Goal: Transaction & Acquisition: Purchase product/service

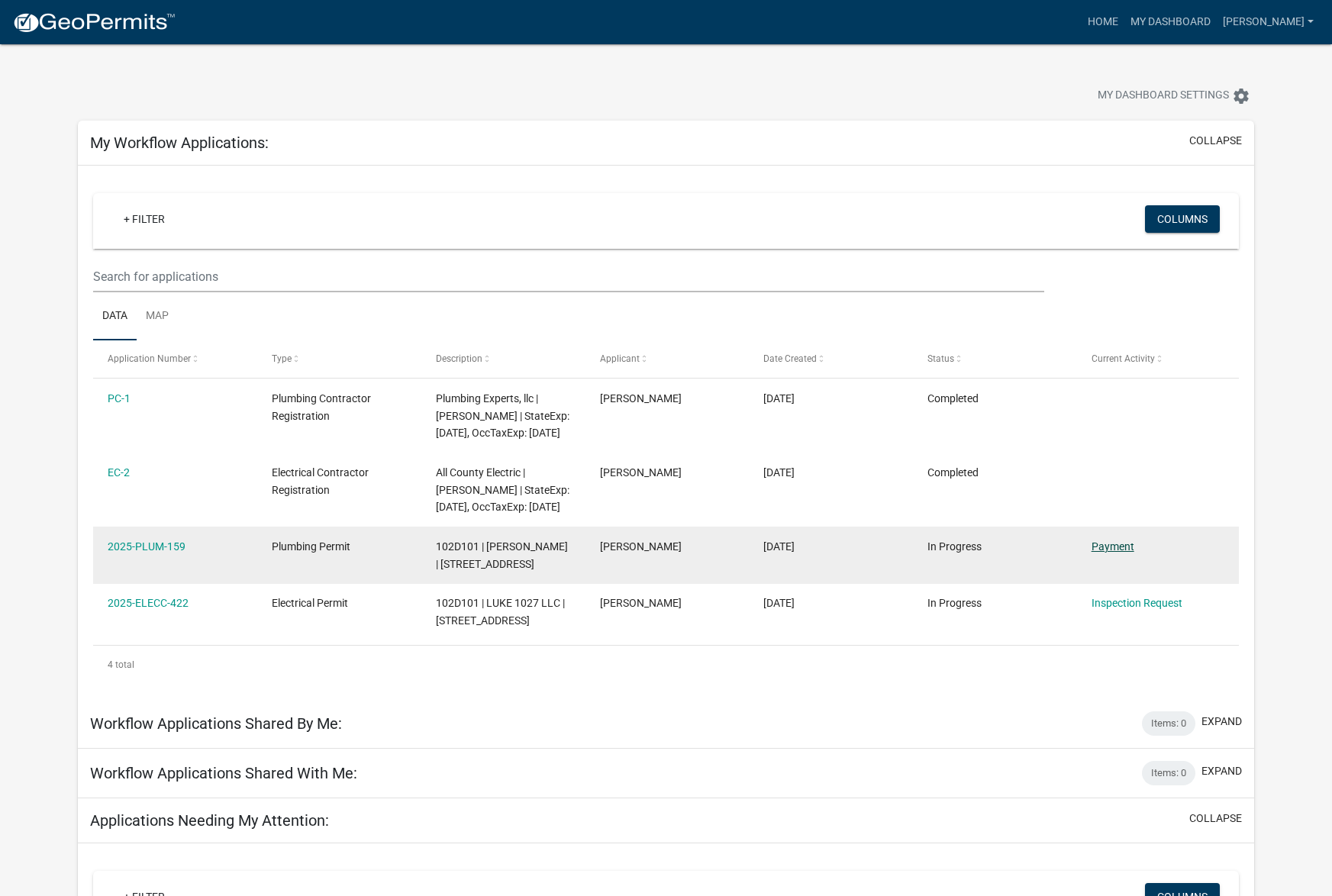
click at [1113, 553] on link "Payment" at bounding box center [1113, 546] width 43 height 12
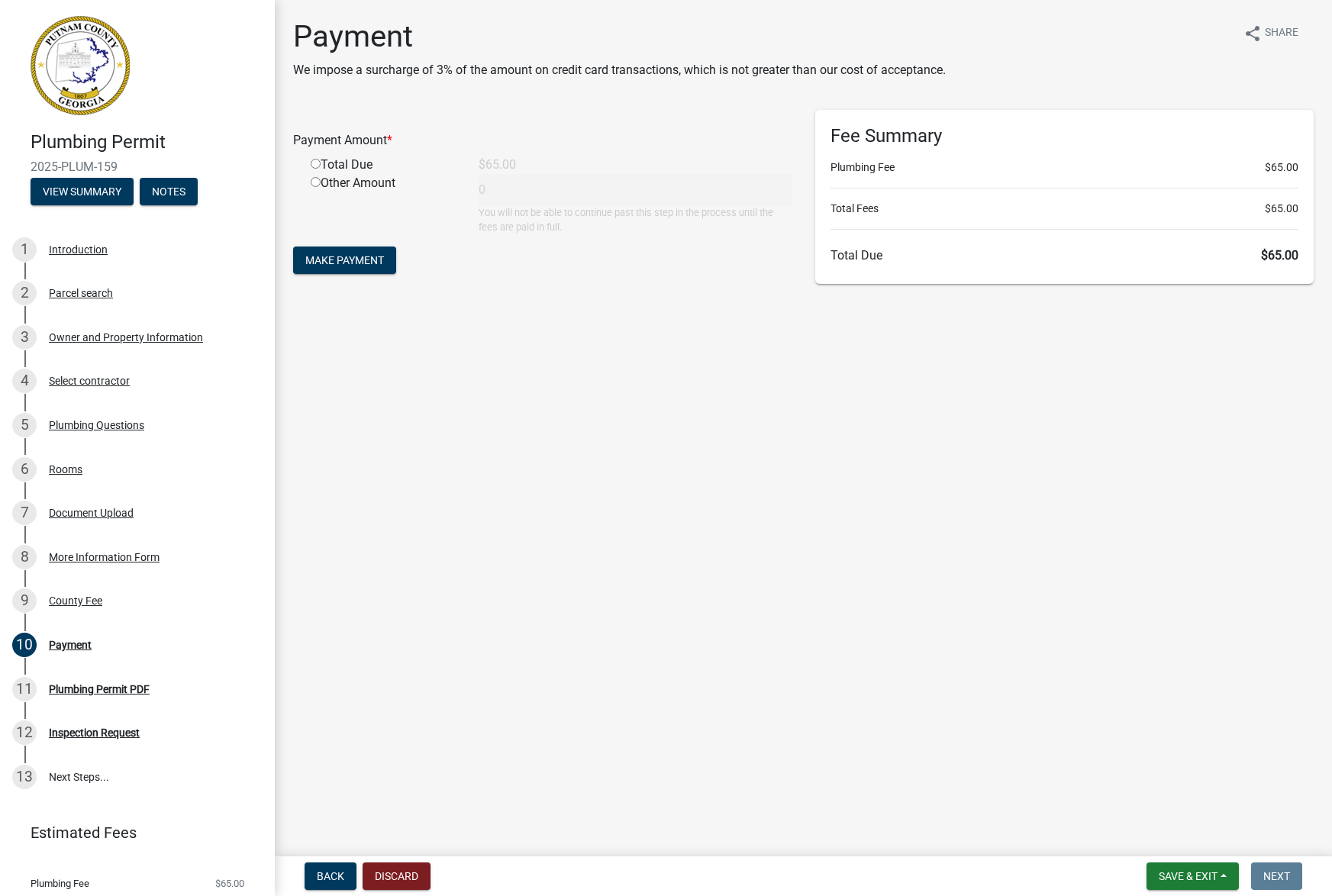
click at [317, 159] on input "radio" at bounding box center [316, 164] width 10 height 10
radio input "true"
type input "65"
click at [352, 254] on span "Make Payment" at bounding box center [344, 260] width 79 height 12
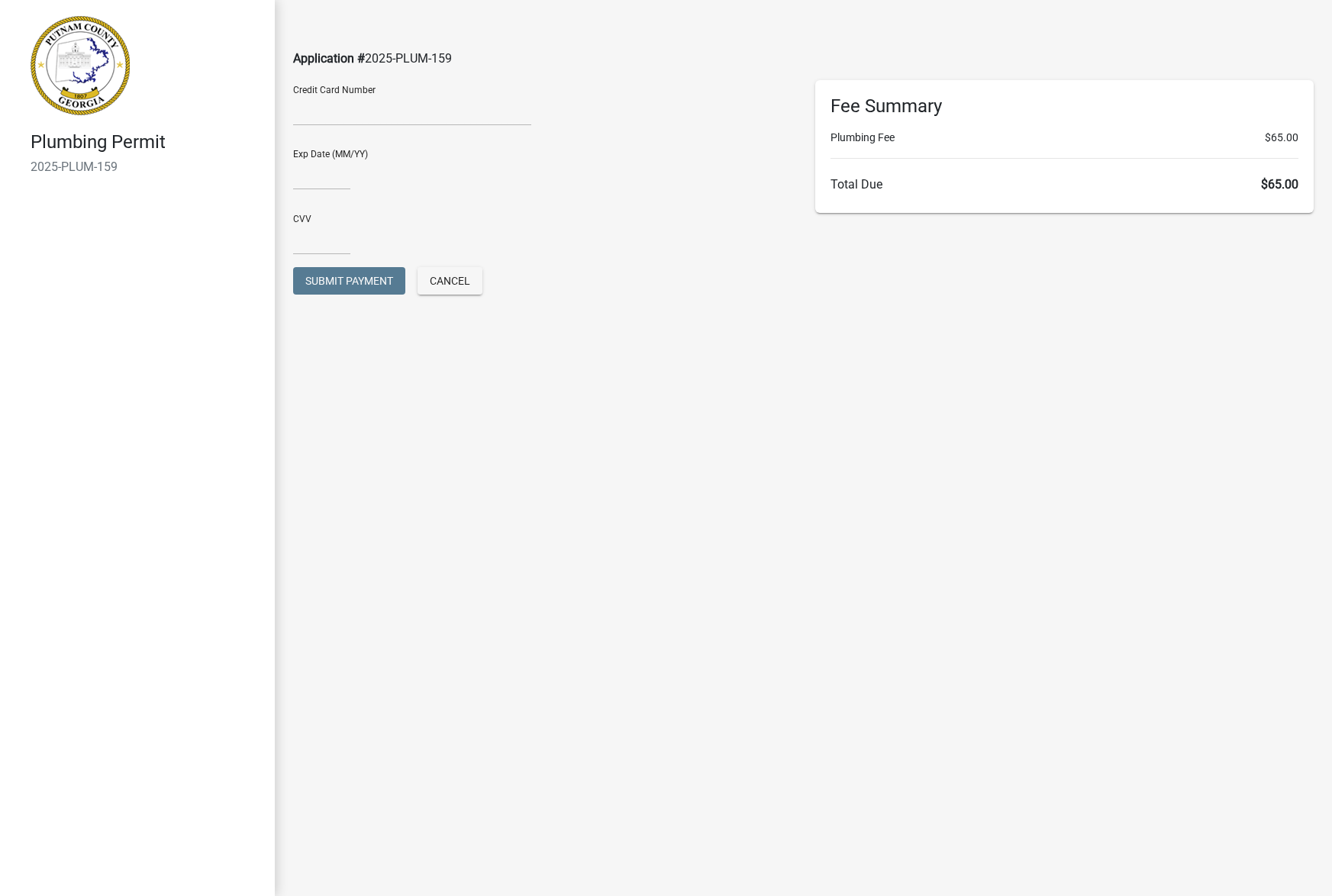
click at [305, 117] on div at bounding box center [412, 113] width 239 height 24
click at [308, 171] on input "text" at bounding box center [322, 174] width 57 height 31
click at [307, 168] on input "1128" at bounding box center [322, 174] width 57 height 31
type input "11/28"
click at [308, 235] on input "text" at bounding box center [322, 239] width 57 height 31
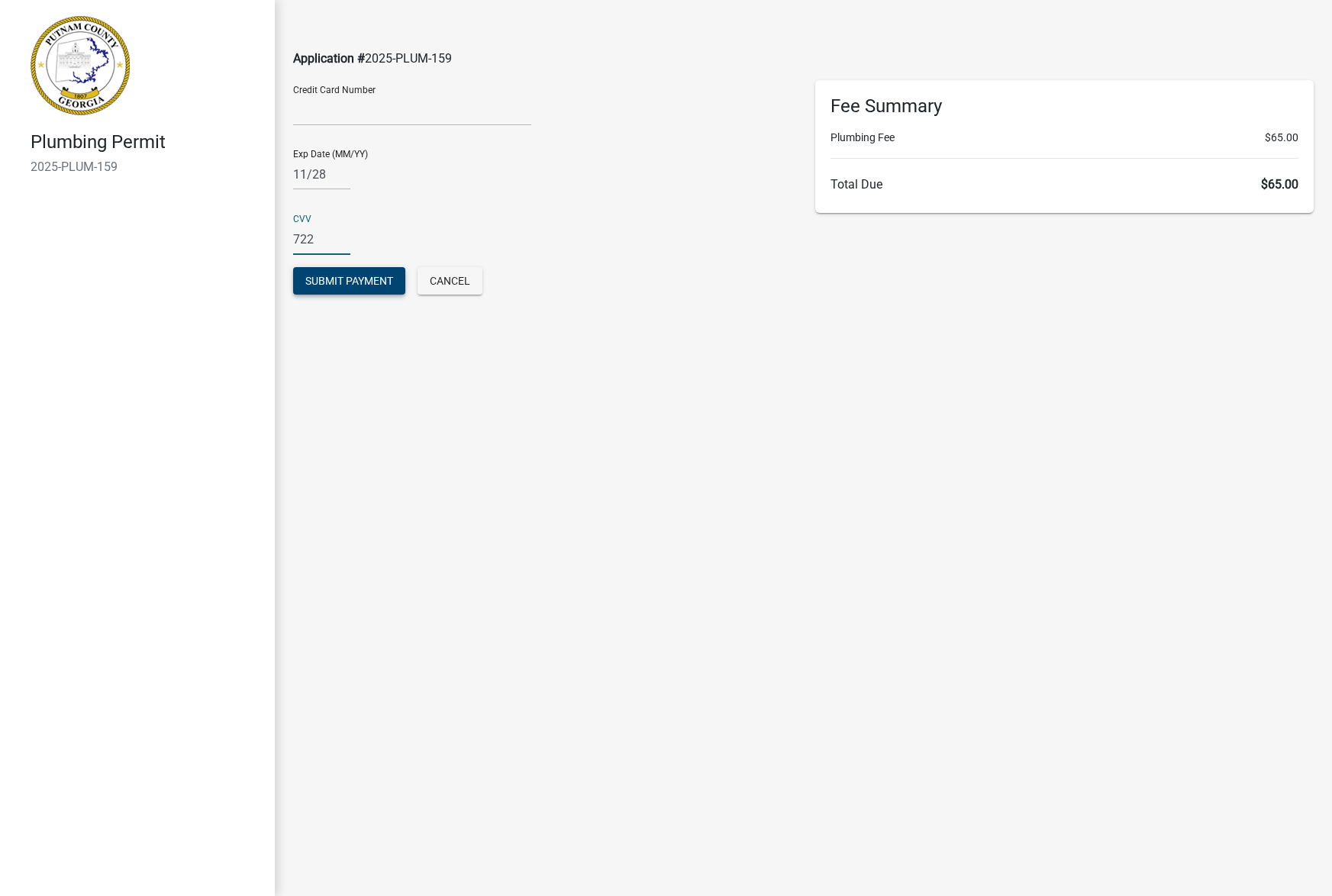
type input "722"
click at [326, 275] on span "Submit Payment" at bounding box center [349, 281] width 88 height 12
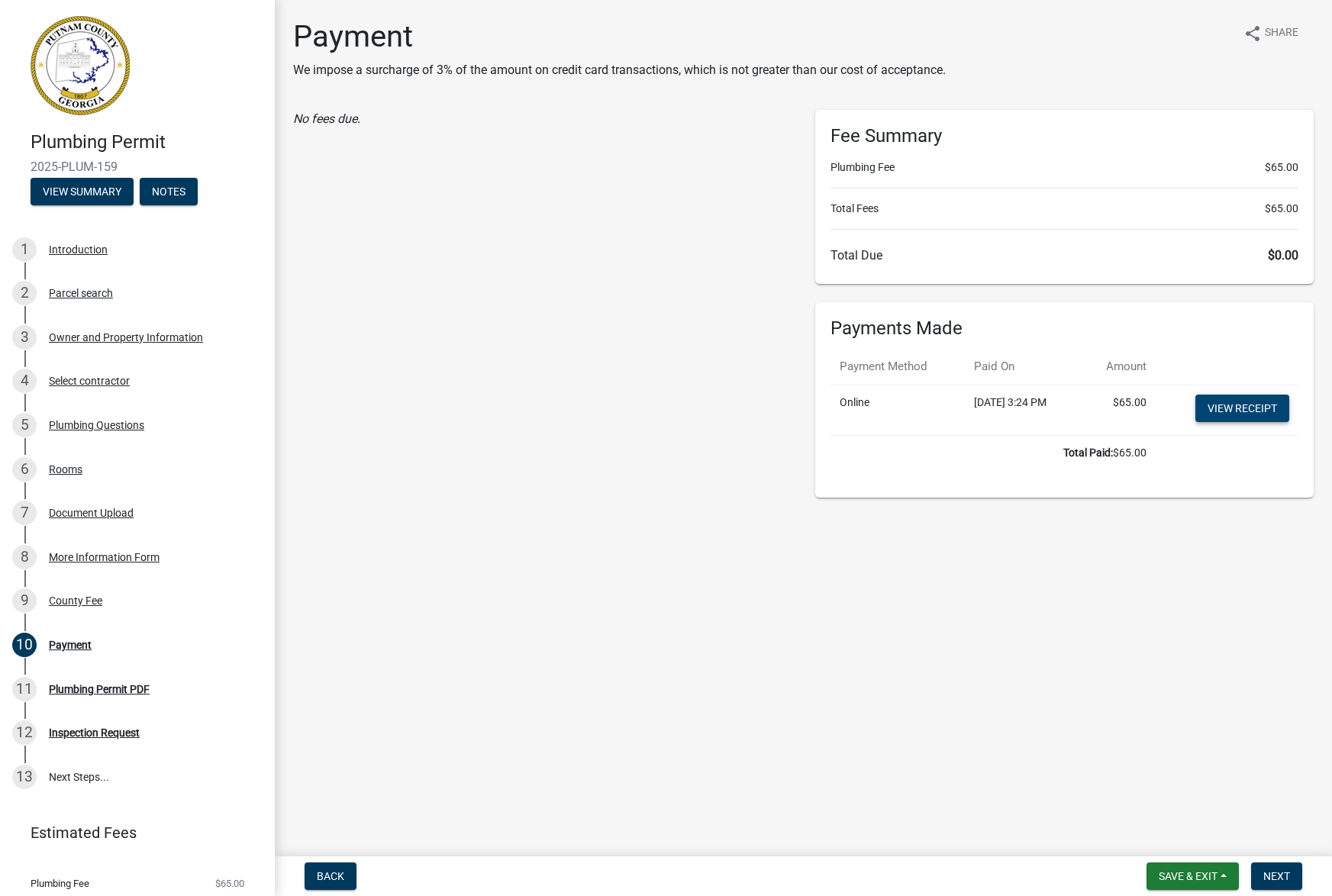
click at [1245, 395] on link "View receipt" at bounding box center [1242, 409] width 94 height 28
click at [1287, 883] on button "Next" at bounding box center [1277, 876] width 51 height 28
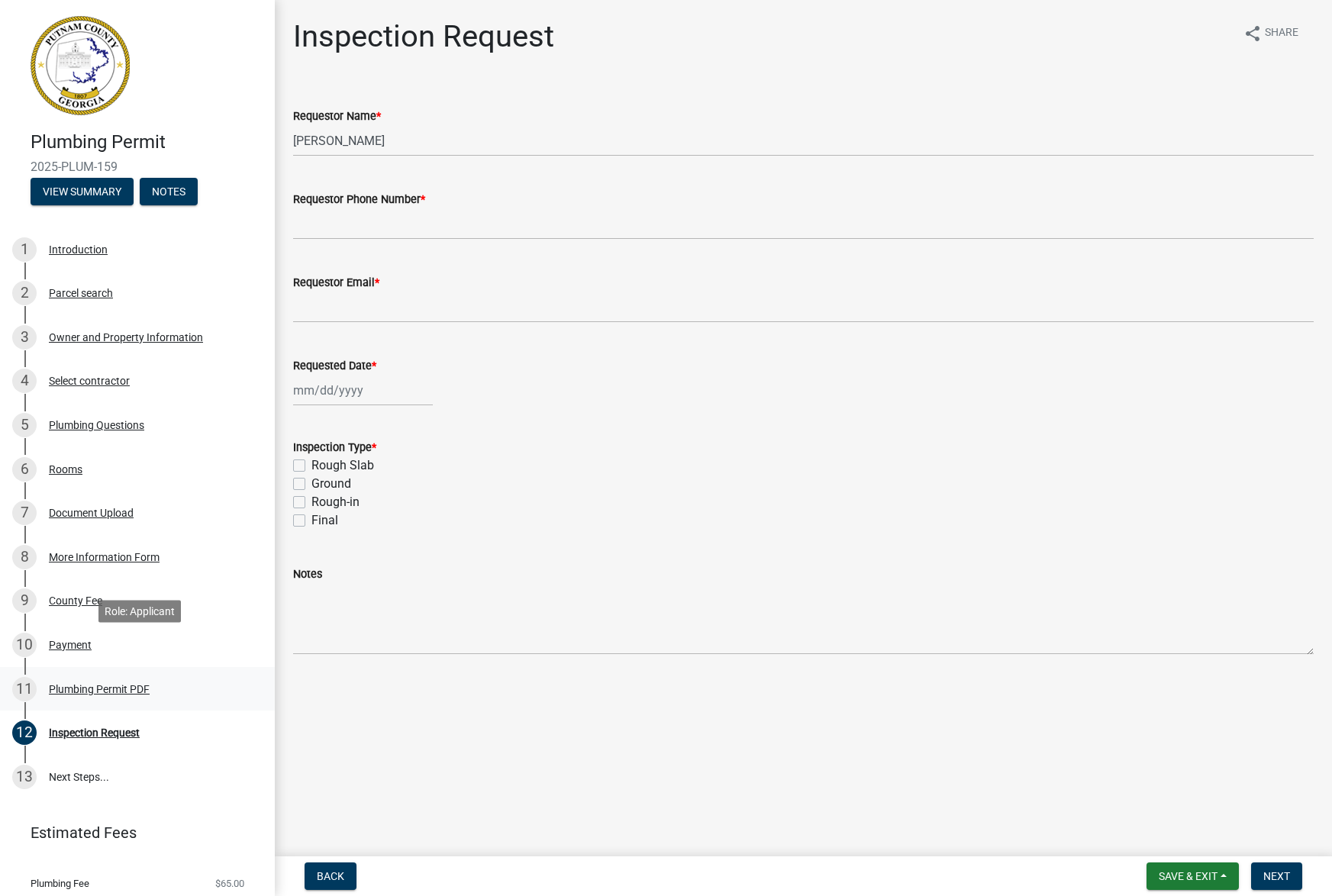
click at [110, 684] on div "Plumbing Permit PDF" at bounding box center [99, 688] width 101 height 11
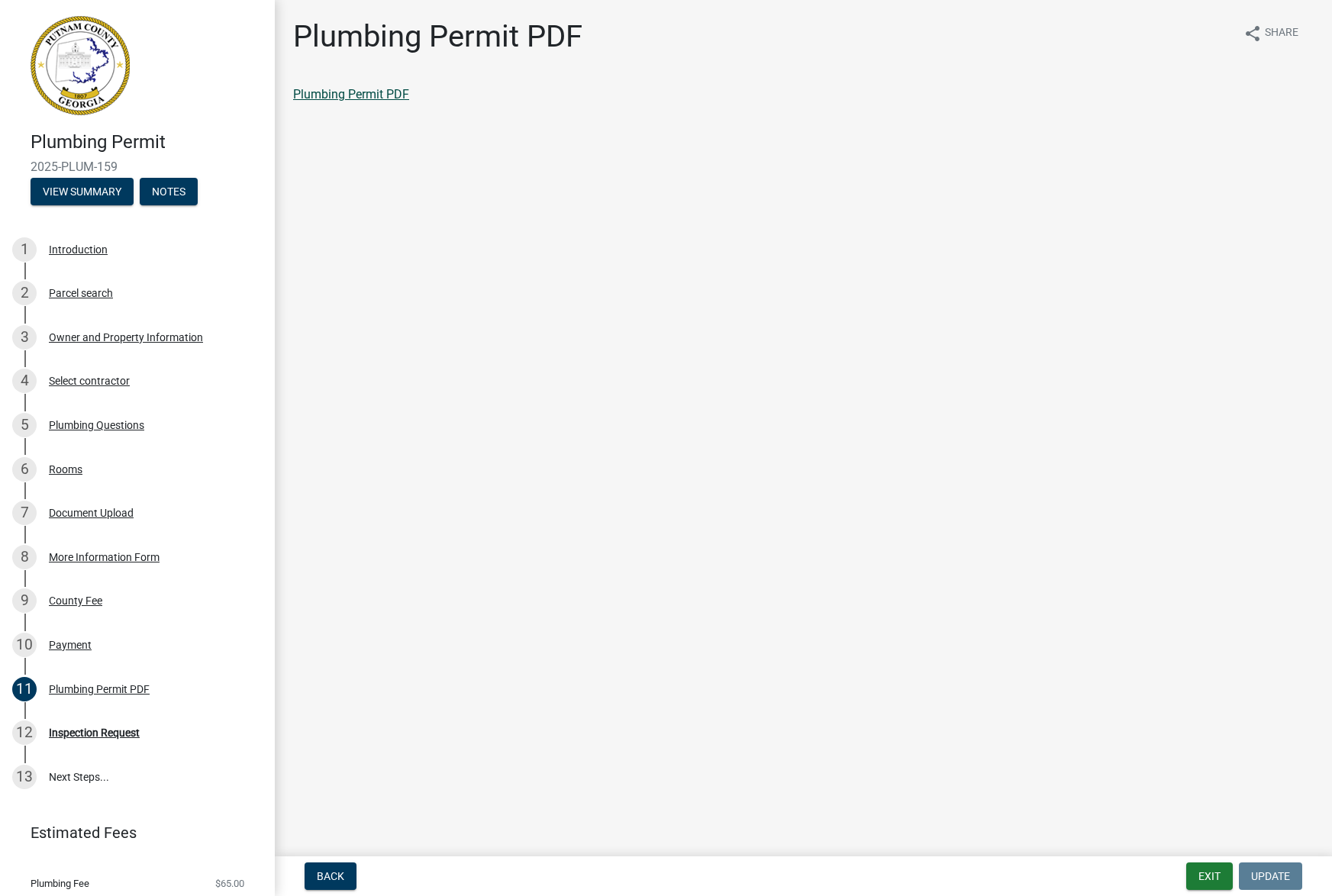
click at [305, 90] on link "Plumbing Permit PDF" at bounding box center [351, 94] width 116 height 15
click at [1211, 874] on button "Exit" at bounding box center [1209, 876] width 46 height 28
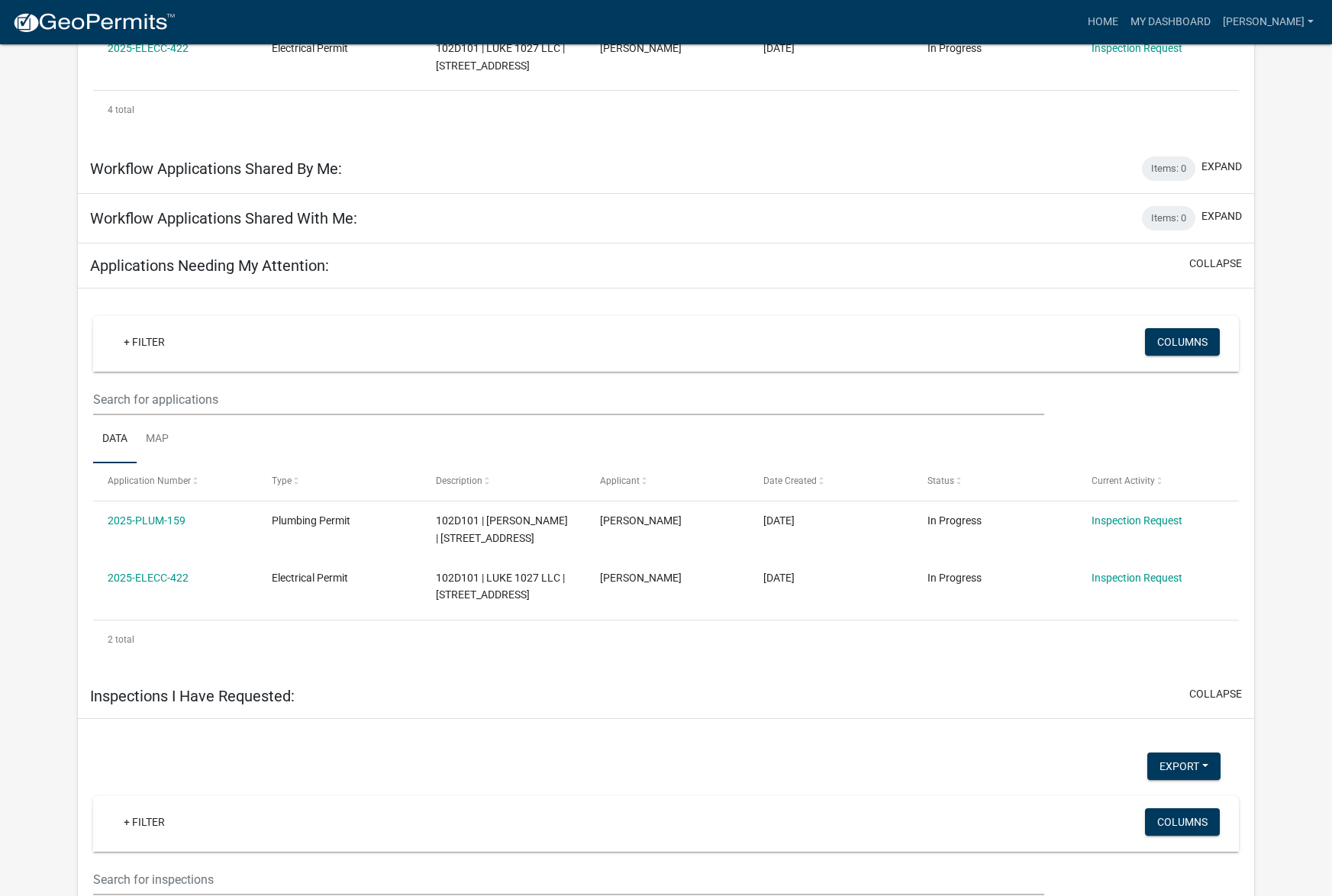
scroll to position [776, 0]
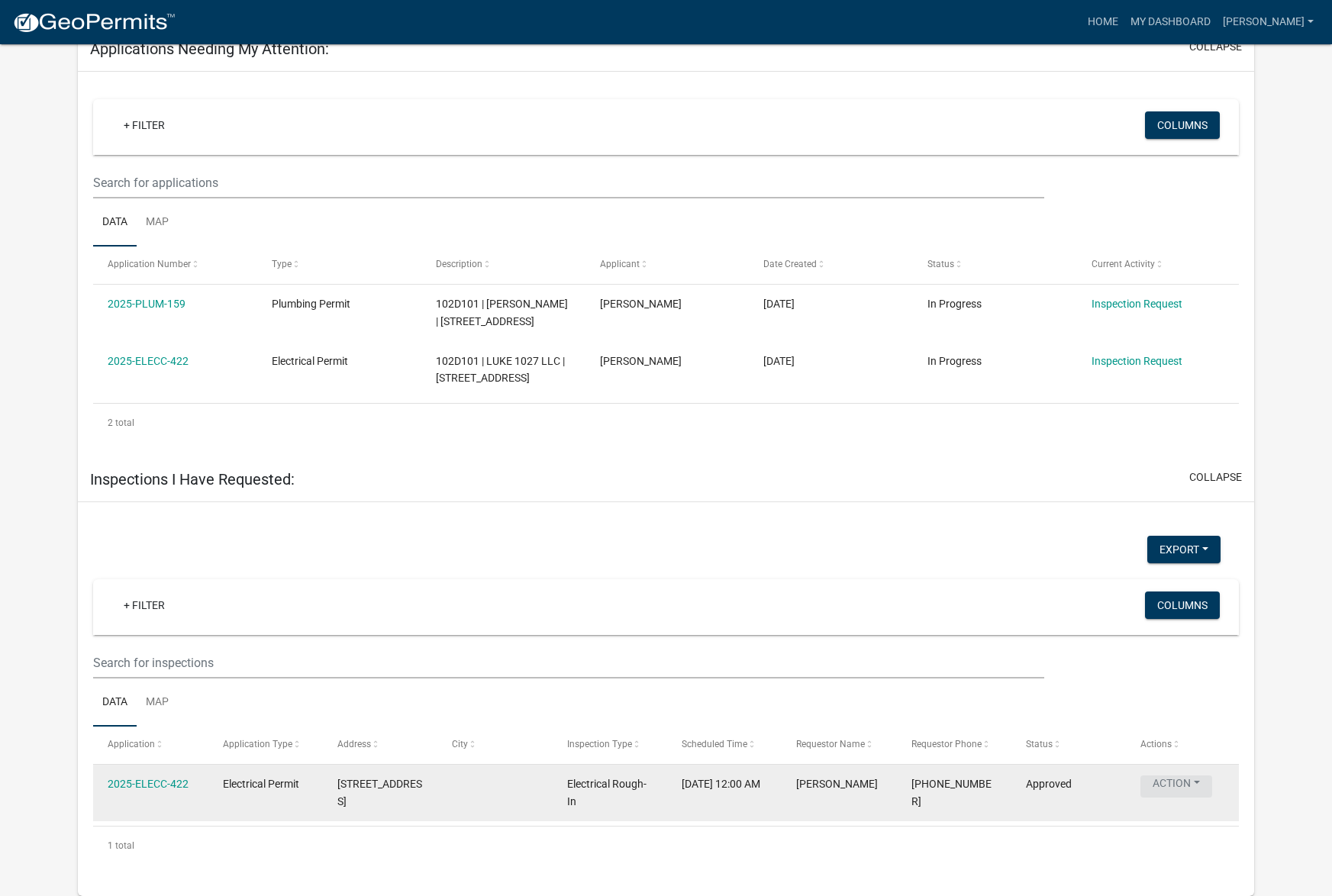
click at [1196, 779] on button "Action" at bounding box center [1176, 786] width 72 height 22
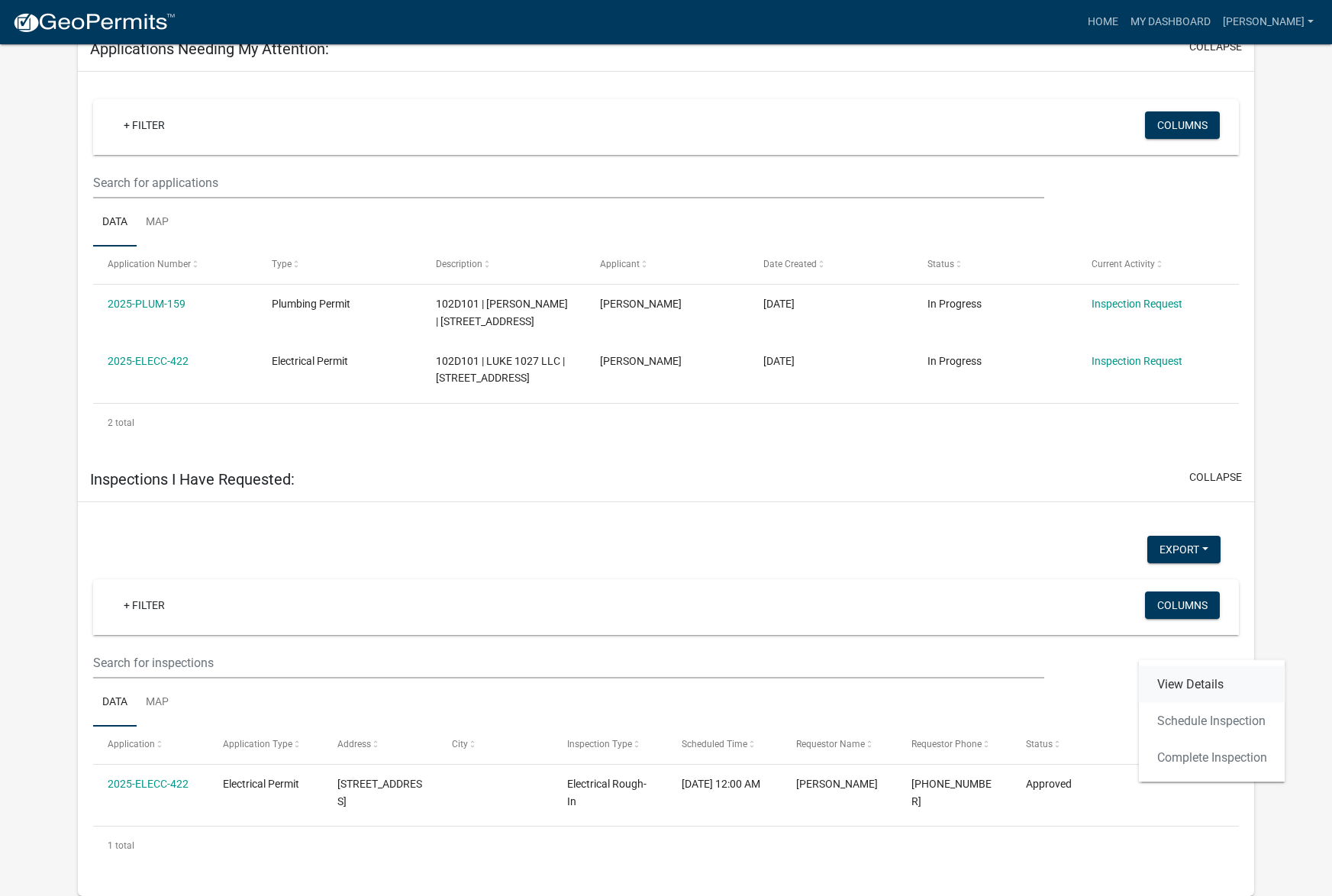
click at [1188, 690] on link "View Details" at bounding box center [1212, 684] width 147 height 37
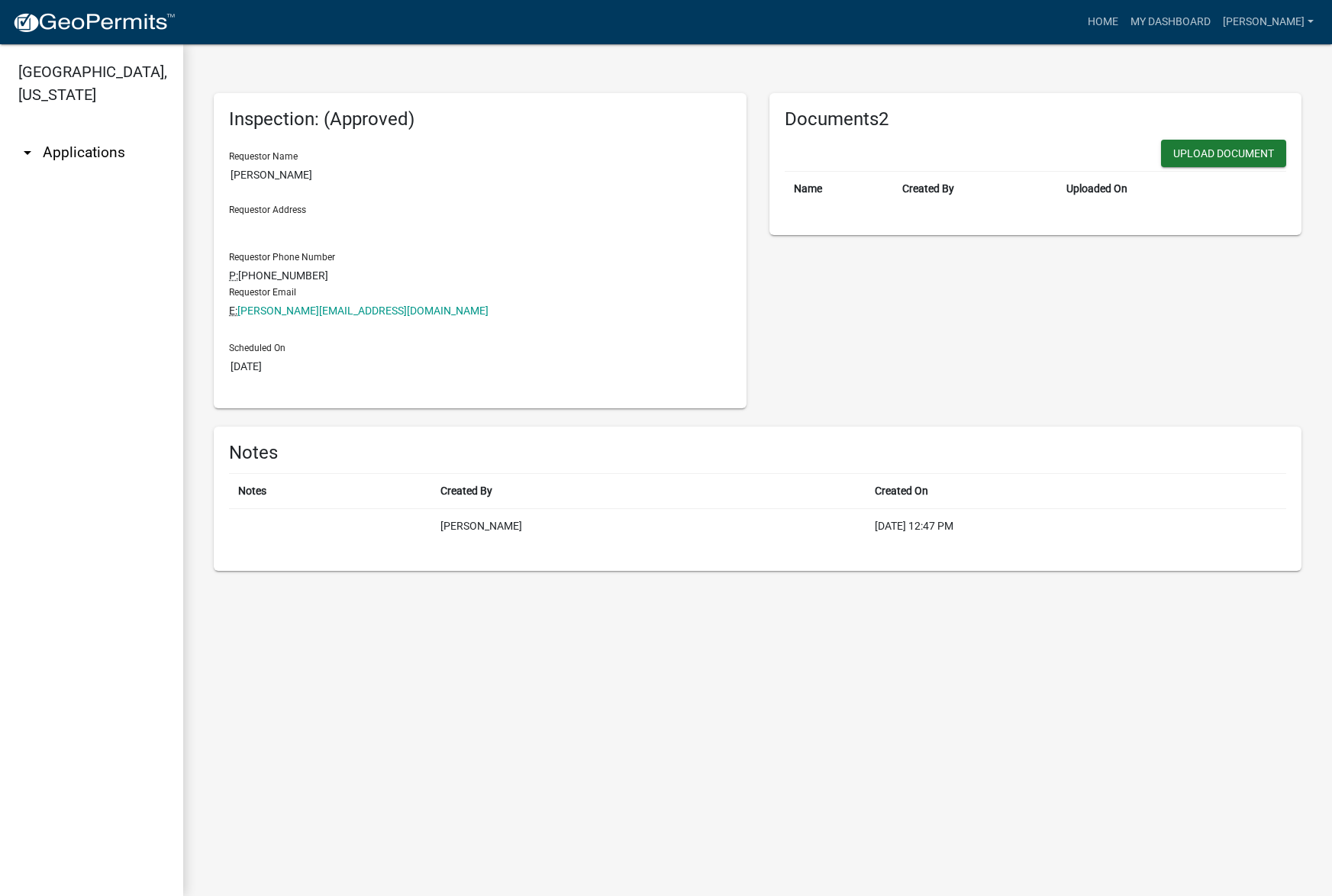
click at [28, 143] on icon "arrow_drop_down" at bounding box center [28, 152] width 19 height 19
